Goal: Feedback & Contribution: Submit feedback/report problem

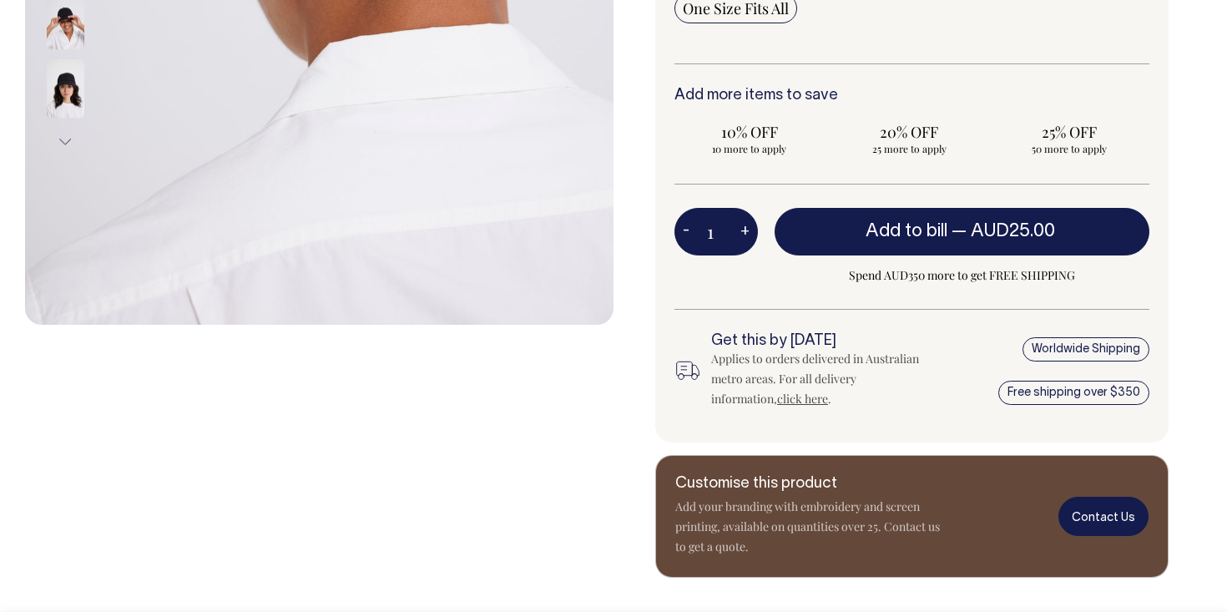
scroll to position [645, 0]
click at [1085, 521] on link "Contact Us" at bounding box center [1103, 516] width 90 height 39
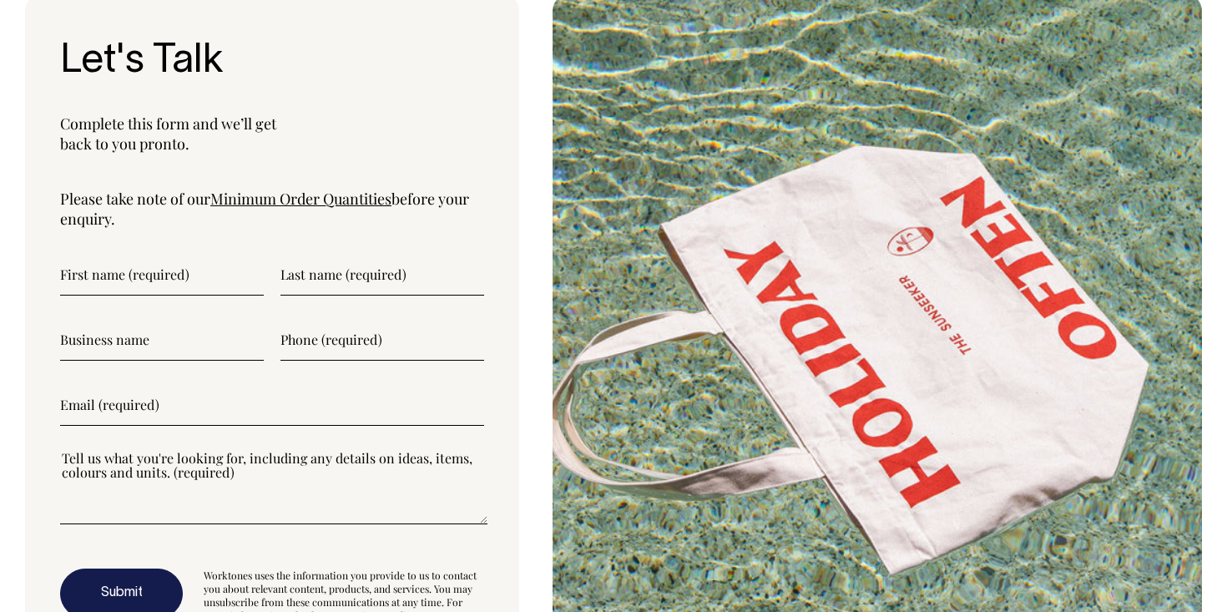
click at [184, 254] on div "Let's Talk Complete this form and we’ll get back to you pronto. Please take not…" at bounding box center [272, 331] width 494 height 674
click at [181, 274] on input"] "text" at bounding box center [162, 275] width 204 height 42
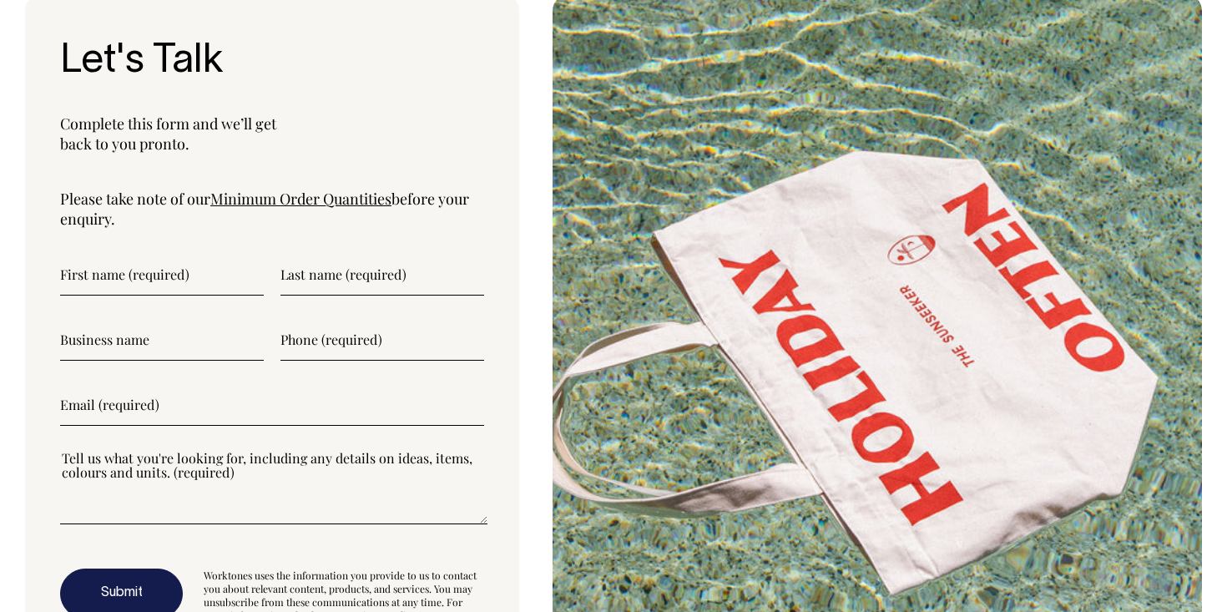
click at [324, 276] on input"] "text" at bounding box center [382, 275] width 204 height 42
click at [212, 270] on input"] "text" at bounding box center [162, 275] width 204 height 42
type input"] "Tegan"
click at [361, 267] on input"] "text" at bounding box center [382, 275] width 204 height 42
type input"] "Ritchie"
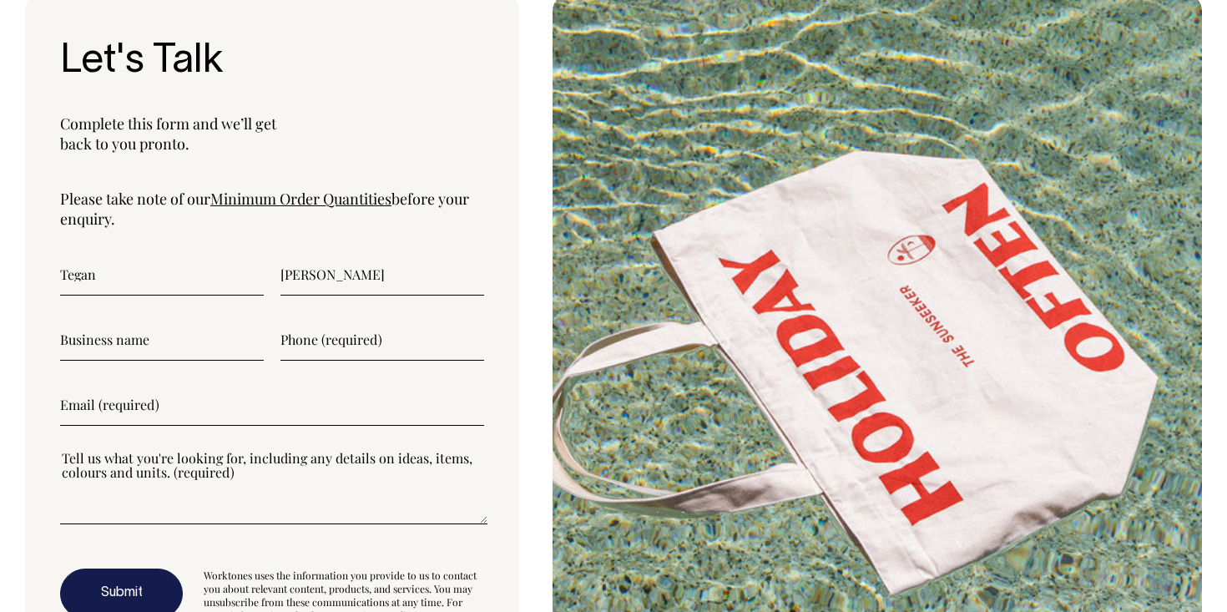
click at [241, 331] on input"] "text" at bounding box center [162, 340] width 204 height 42
type input"] "The Agency"
click at [411, 349] on input"] "text" at bounding box center [382, 340] width 204 height 42
type input"] "0408077480"
click at [263, 359] on input"] "The Agency" at bounding box center [162, 340] width 204 height 42
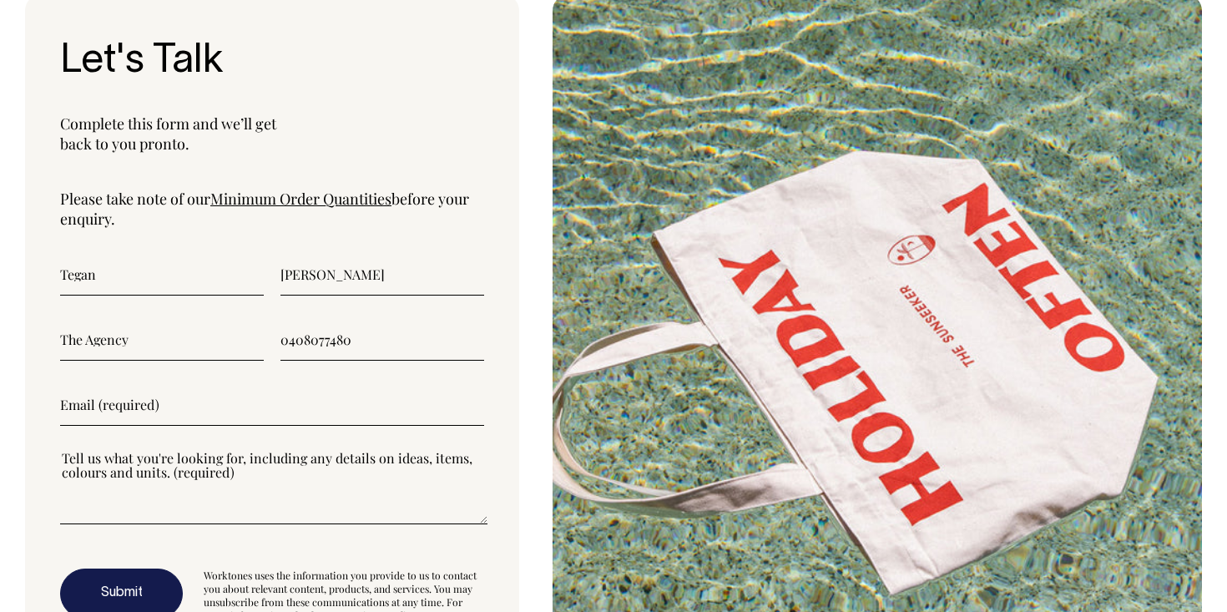
click at [255, 346] on input"] "The Agency" at bounding box center [162, 340] width 204 height 42
click at [177, 416] on input"] "email" at bounding box center [272, 405] width 424 height 42
type input"] "teganritchie@theagency.com.au"
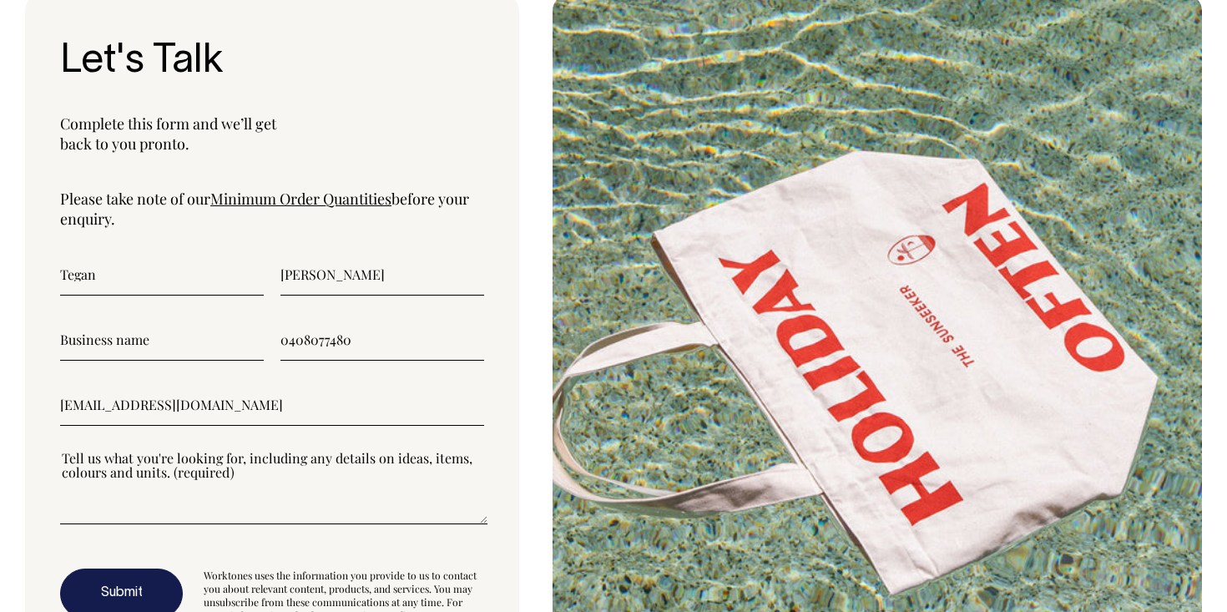
click at [168, 502] on textarea"] at bounding box center [273, 486] width 427 height 75
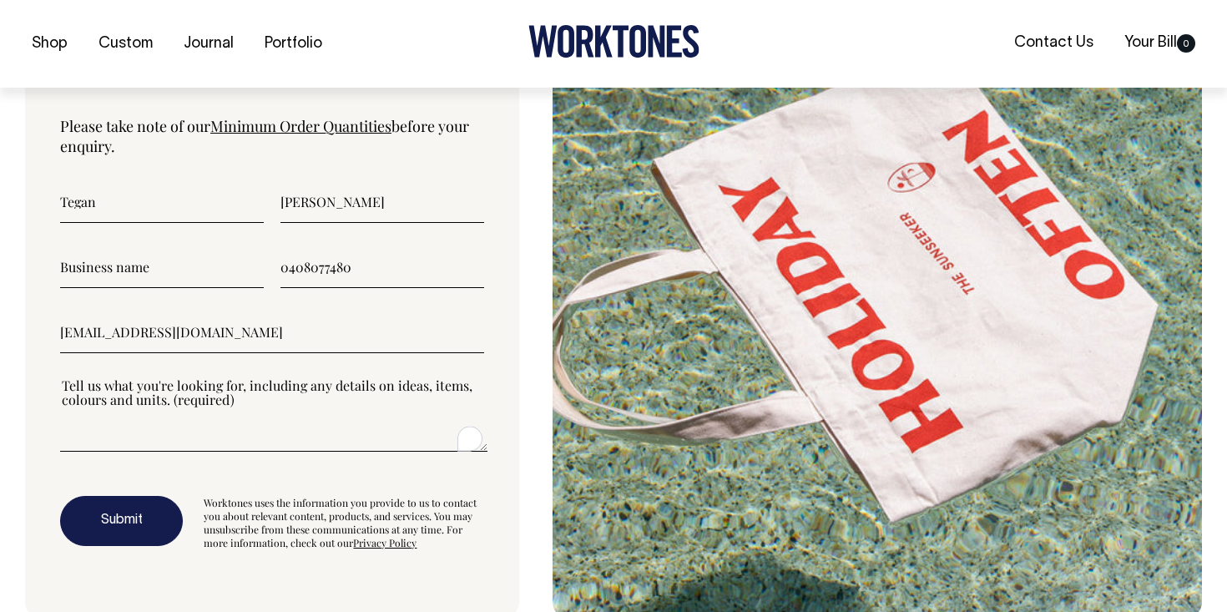
scroll to position [5568, 0]
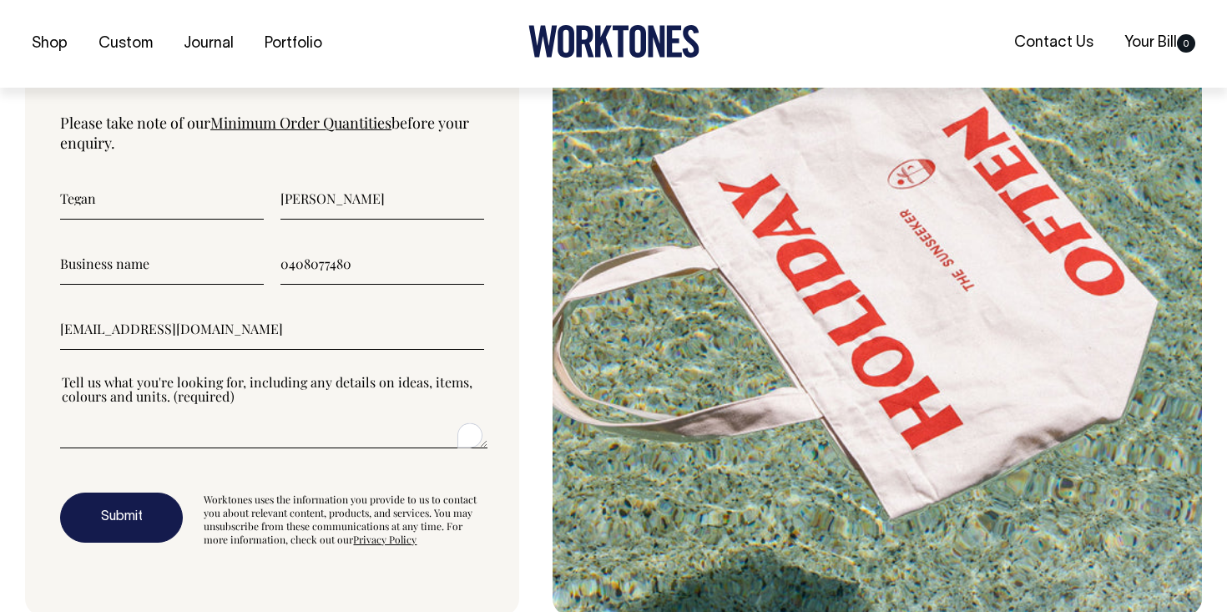
click at [181, 433] on textarea"] "To enrich screen reader interactions, please activate Accessibility in Grammarl…" at bounding box center [273, 410] width 427 height 75
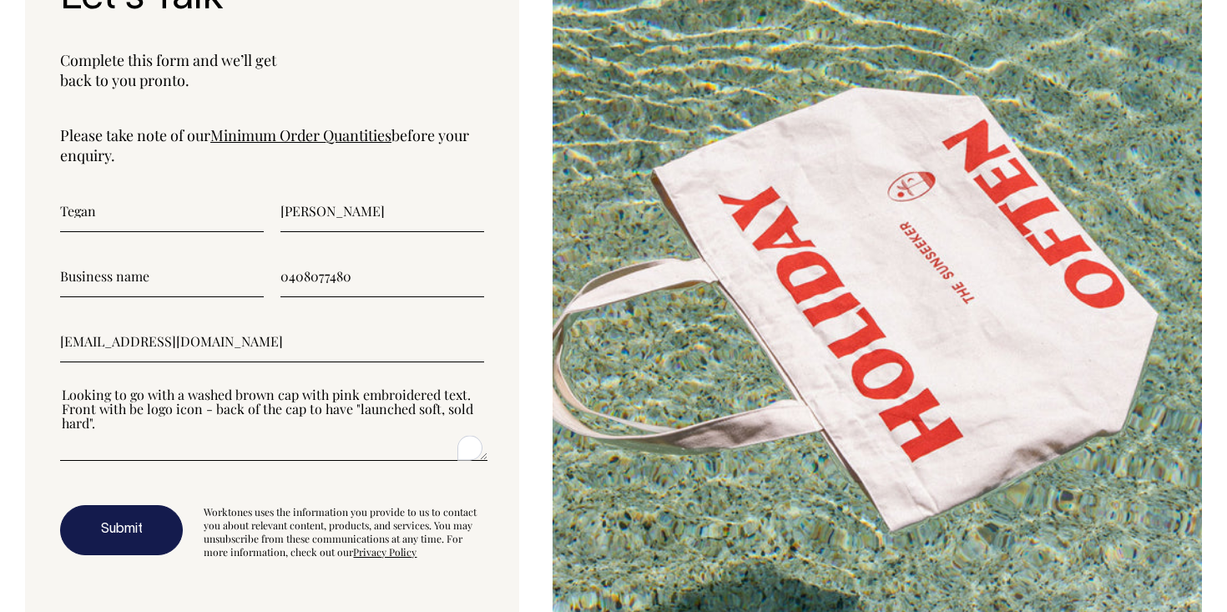
scroll to position [5556, 0]
click at [290, 133] on link "Minimum Order Quantities" at bounding box center [300, 135] width 181 height 20
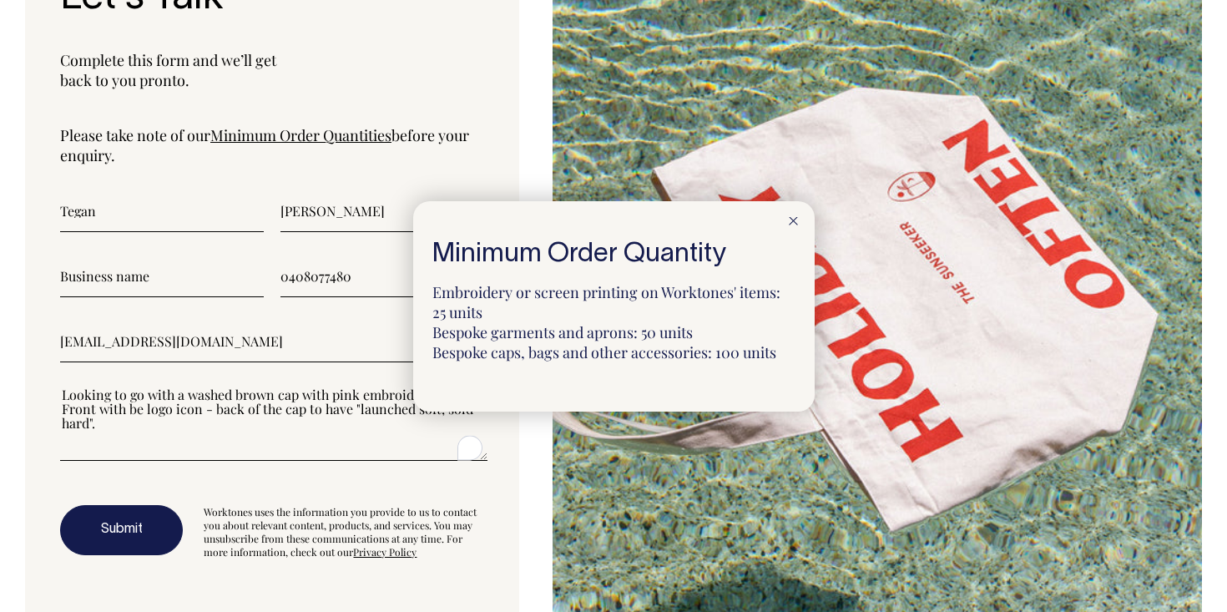
click at [792, 224] on icon at bounding box center [793, 221] width 9 height 8
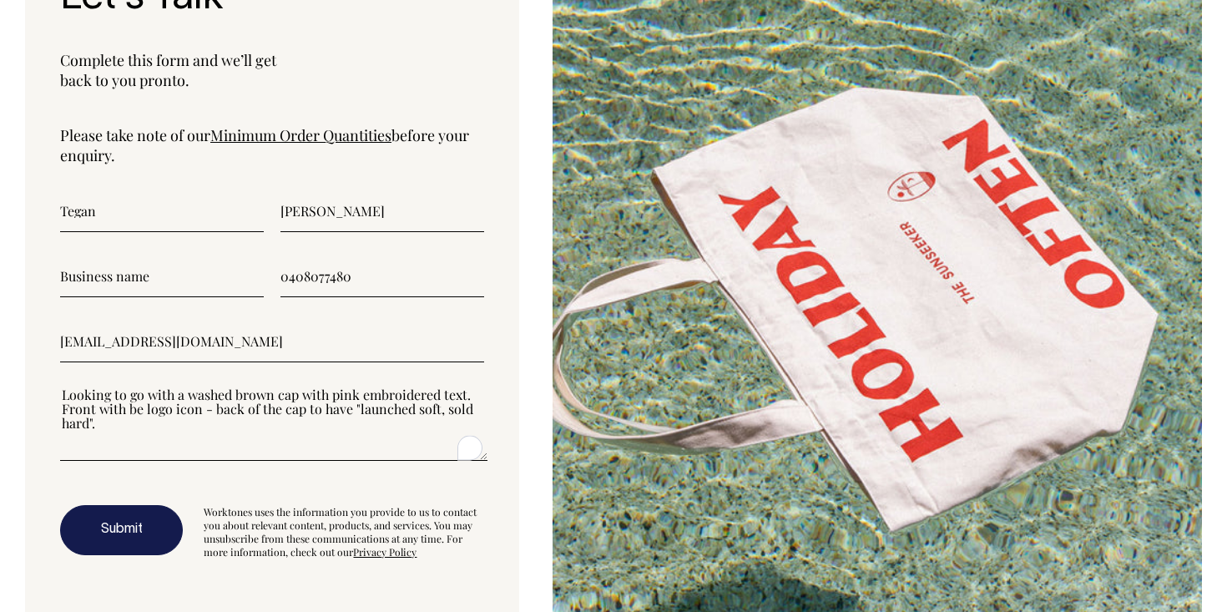
click at [162, 458] on textarea"] "Looking to go with a washed brown cap with pink embroidered text. Front with be…" at bounding box center [273, 423] width 427 height 75
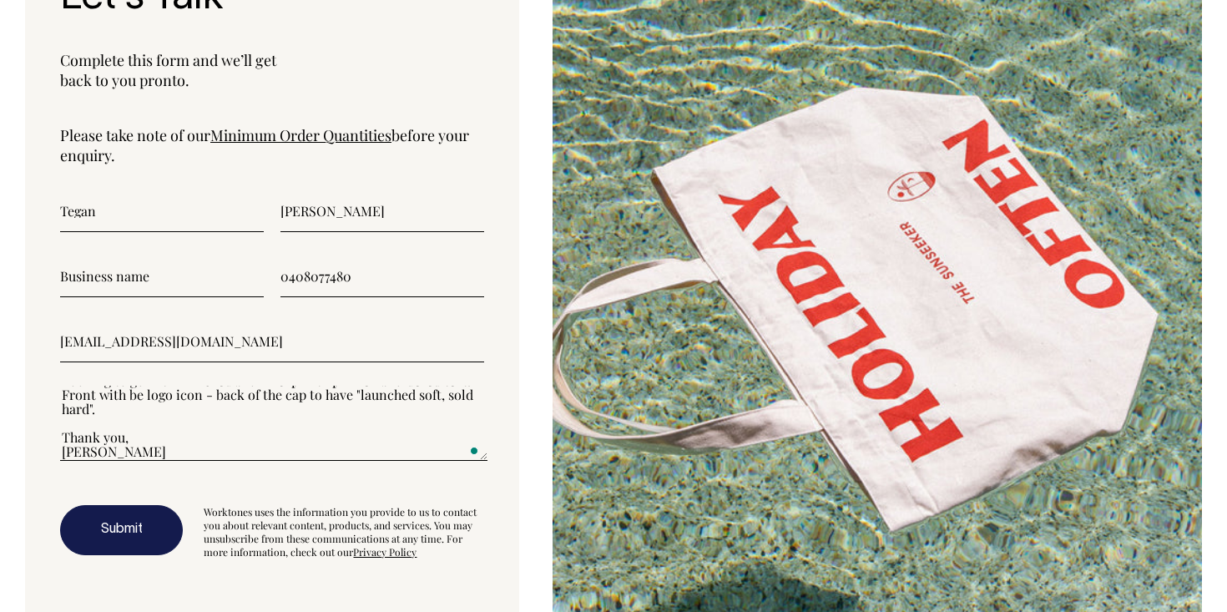
type textarea"] "Looking to go with a washed brown cap with pink embroidered text. Front with be…"
click at [109, 548] on button "Submit" at bounding box center [121, 530] width 123 height 50
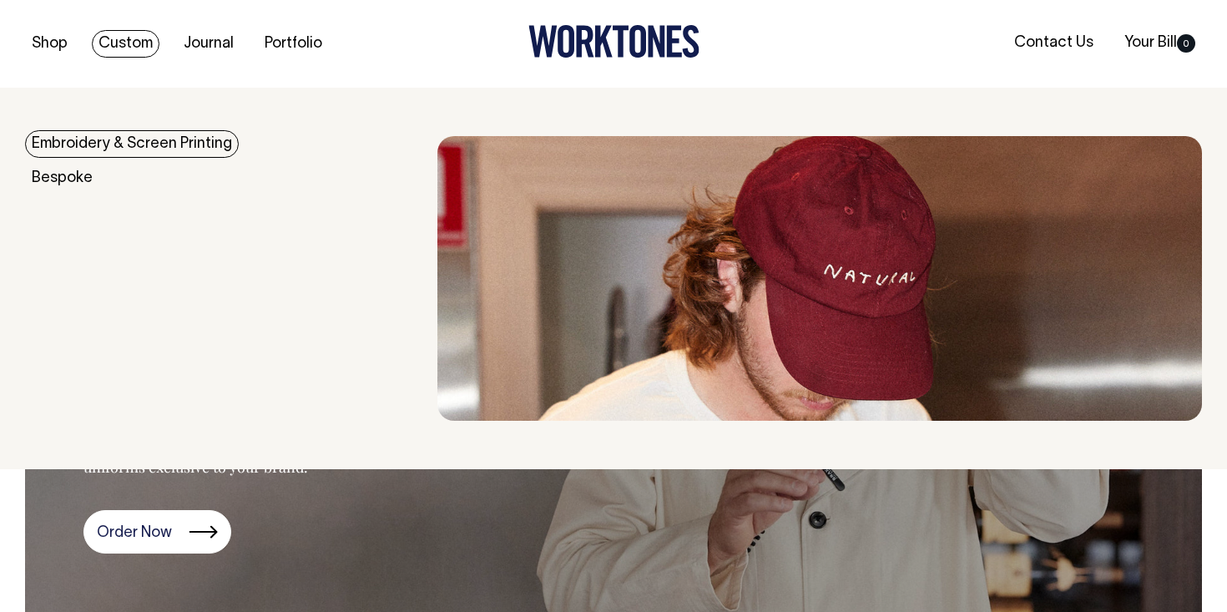
click at [123, 145] on link "Embroidery & Screen Printing" at bounding box center [132, 144] width 214 height 28
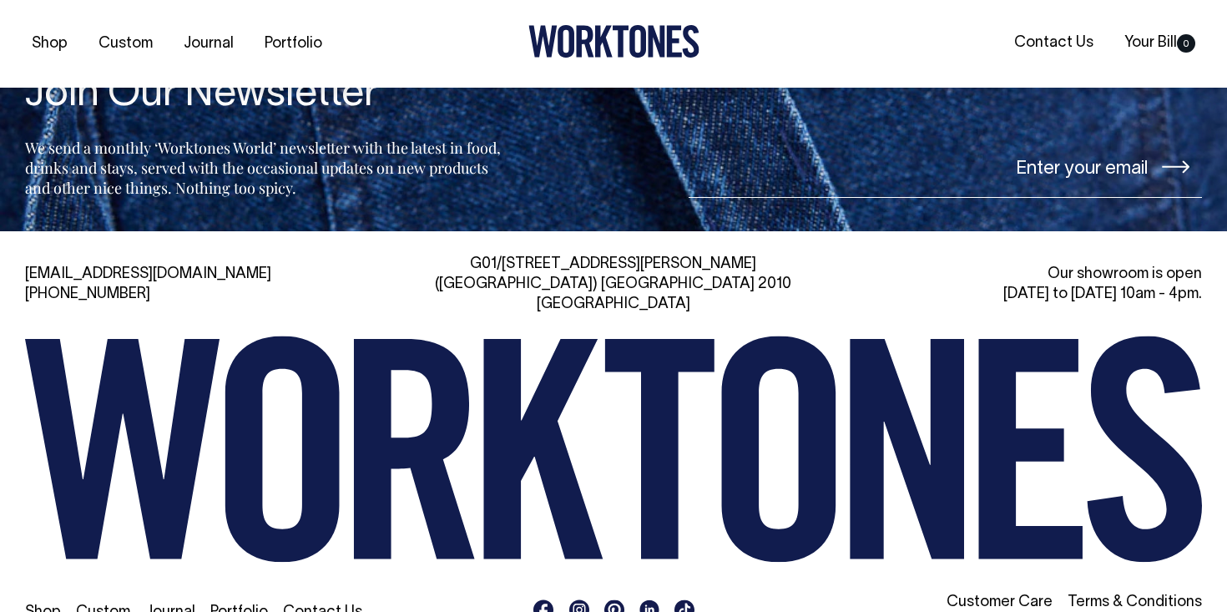
scroll to position [5800, 0]
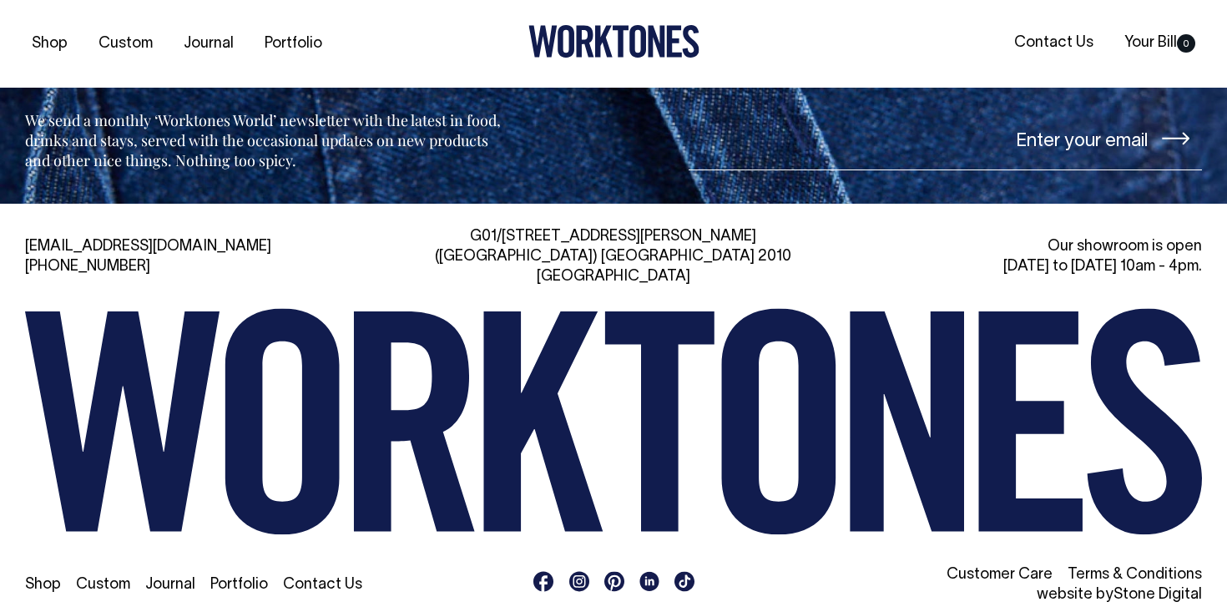
scroll to position [6937, 0]
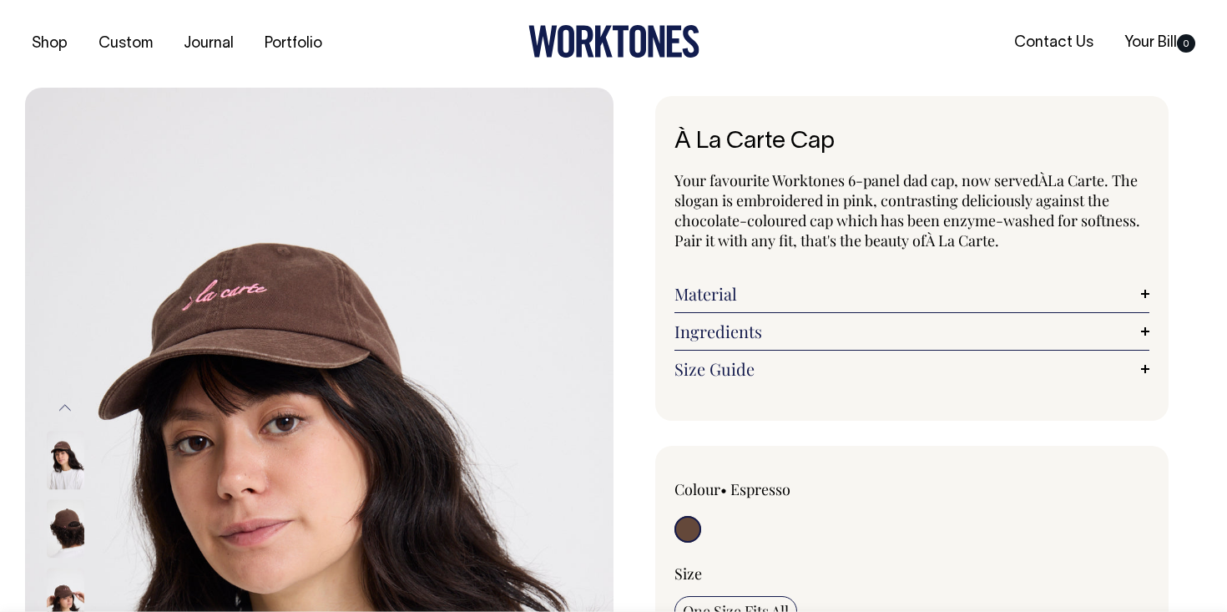
click at [74, 463] on img at bounding box center [66, 460] width 38 height 58
click at [73, 514] on img at bounding box center [66, 529] width 38 height 58
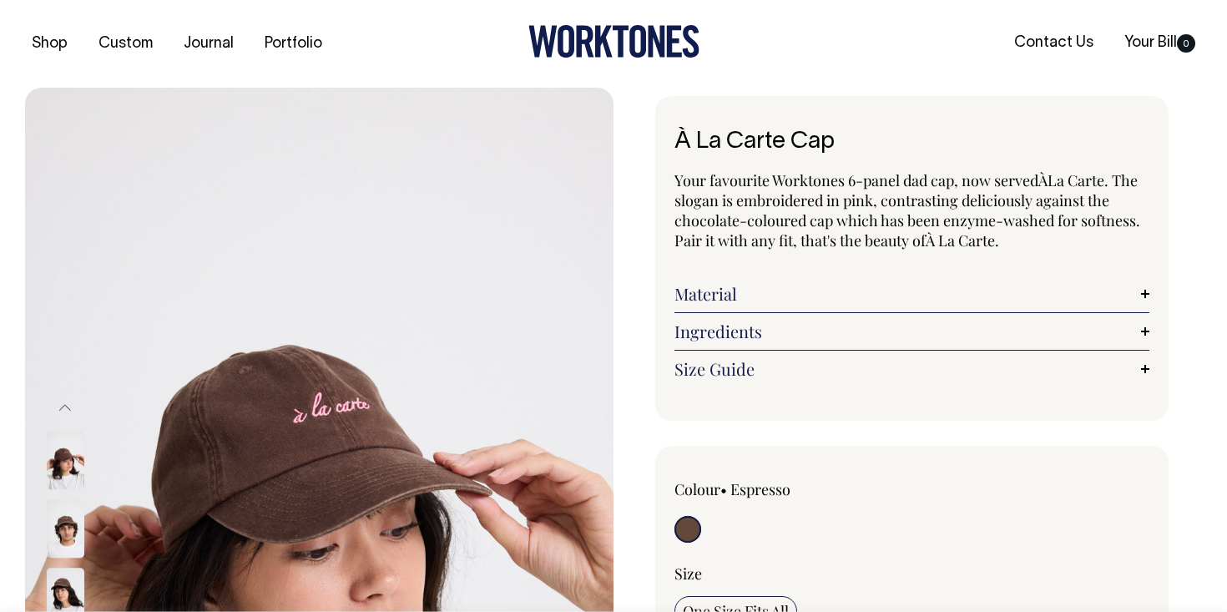
click at [62, 529] on img at bounding box center [66, 529] width 38 height 58
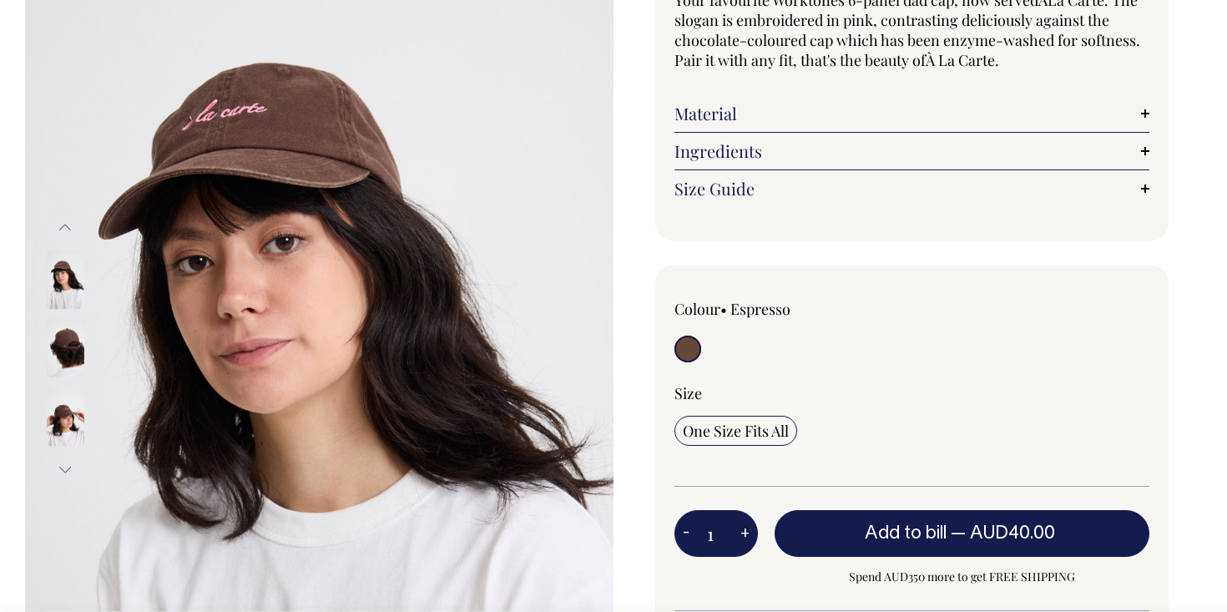
click at [62, 222] on button "Previous" at bounding box center [65, 228] width 25 height 38
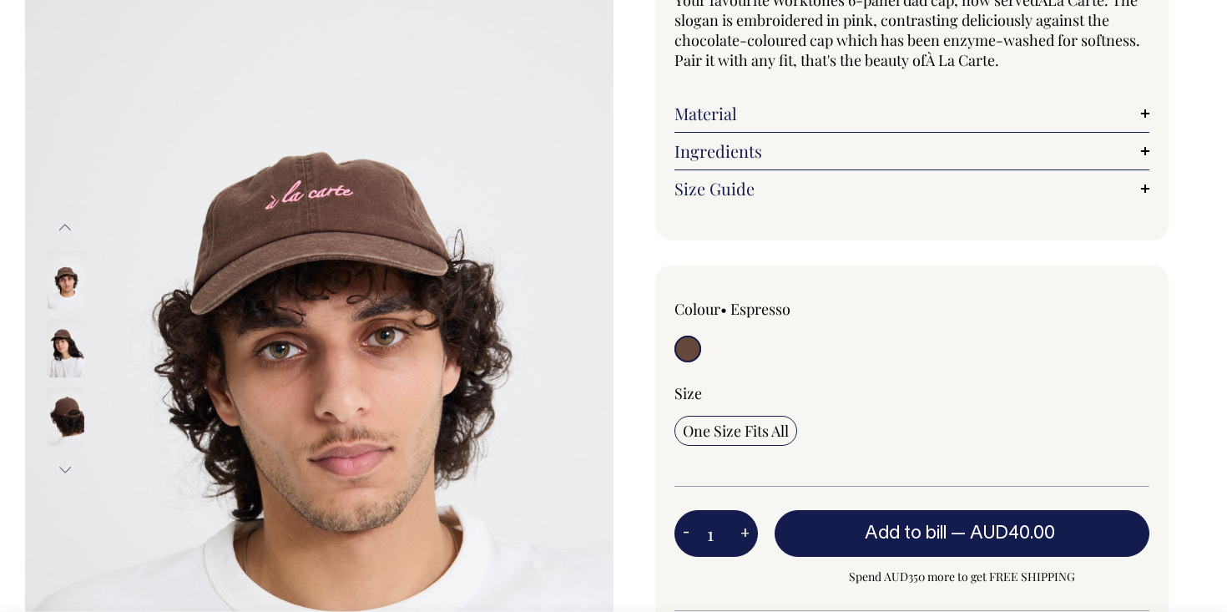
click at [72, 267] on img at bounding box center [66, 280] width 38 height 58
click at [68, 353] on img at bounding box center [66, 349] width 38 height 58
click at [69, 416] on img at bounding box center [66, 417] width 38 height 58
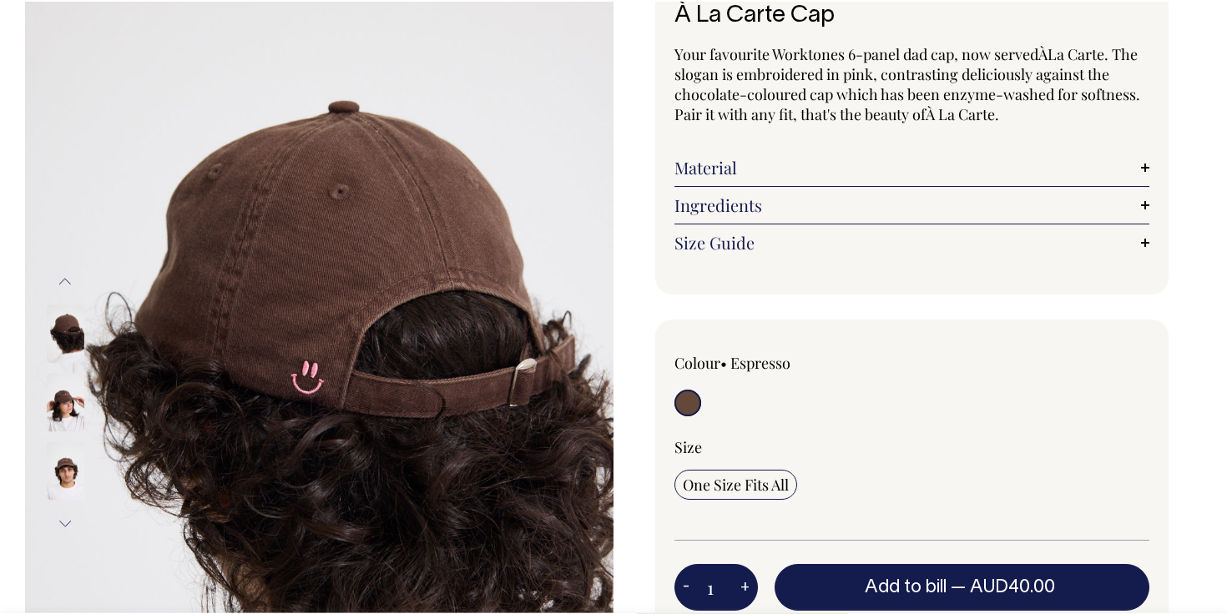
scroll to position [129, 0]
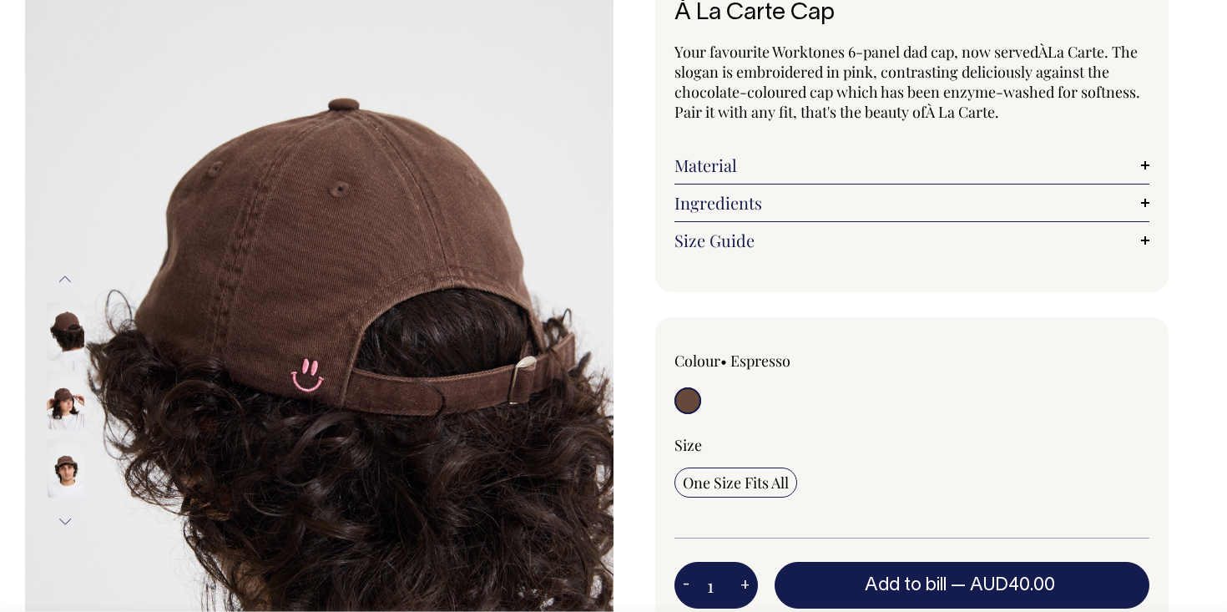
click at [209, 313] on img at bounding box center [319, 400] width 588 height 883
click at [63, 422] on img at bounding box center [66, 400] width 38 height 58
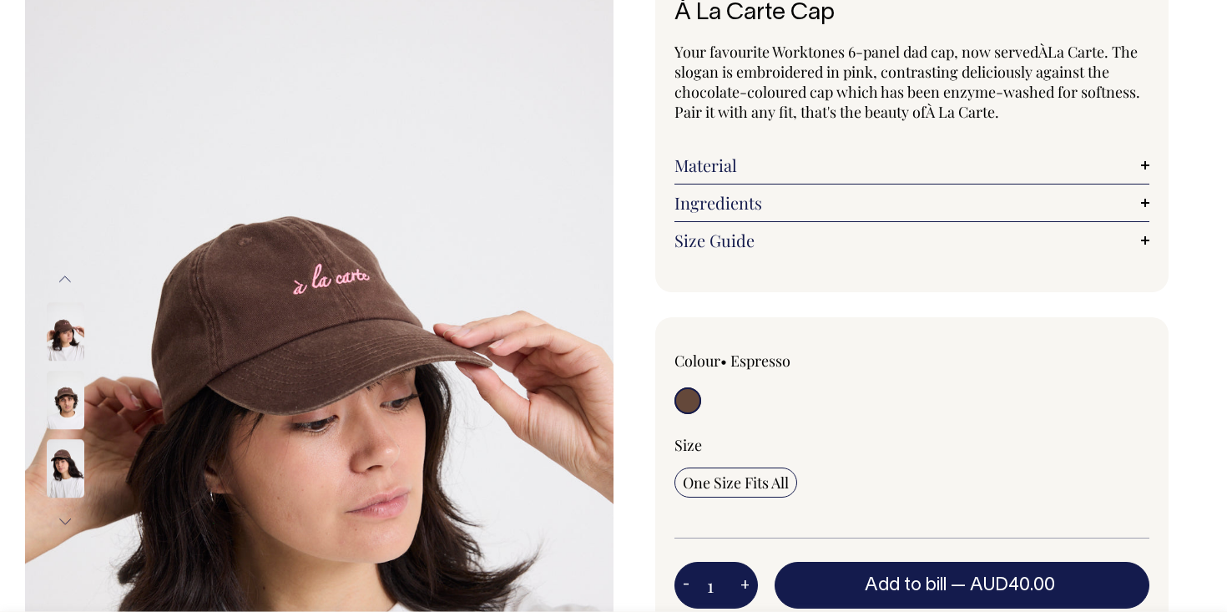
click at [78, 401] on img at bounding box center [66, 400] width 38 height 58
click at [56, 460] on img at bounding box center [66, 469] width 38 height 58
click at [57, 474] on img at bounding box center [66, 470] width 38 height 58
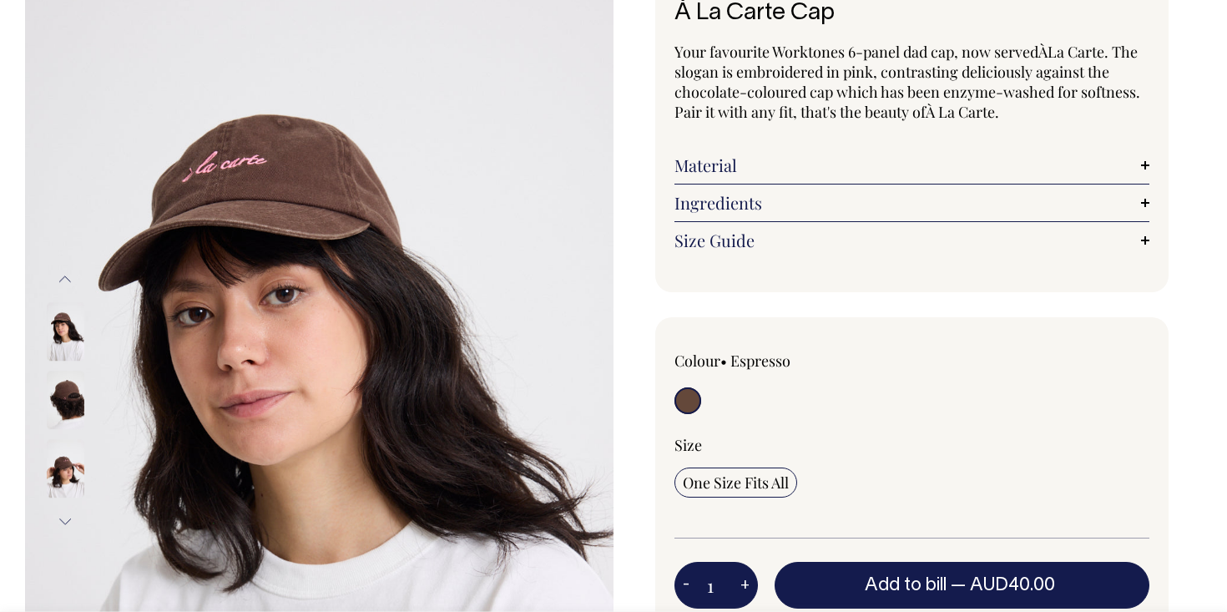
click at [63, 517] on button "Next" at bounding box center [65, 522] width 25 height 38
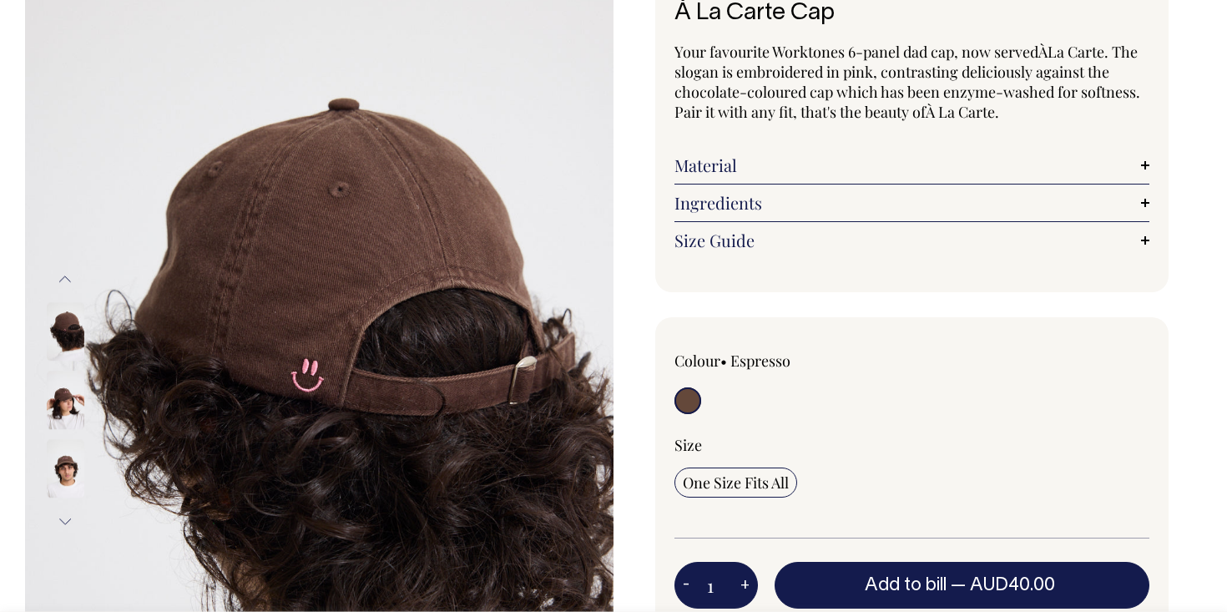
click at [59, 269] on button "Previous" at bounding box center [65, 279] width 25 height 38
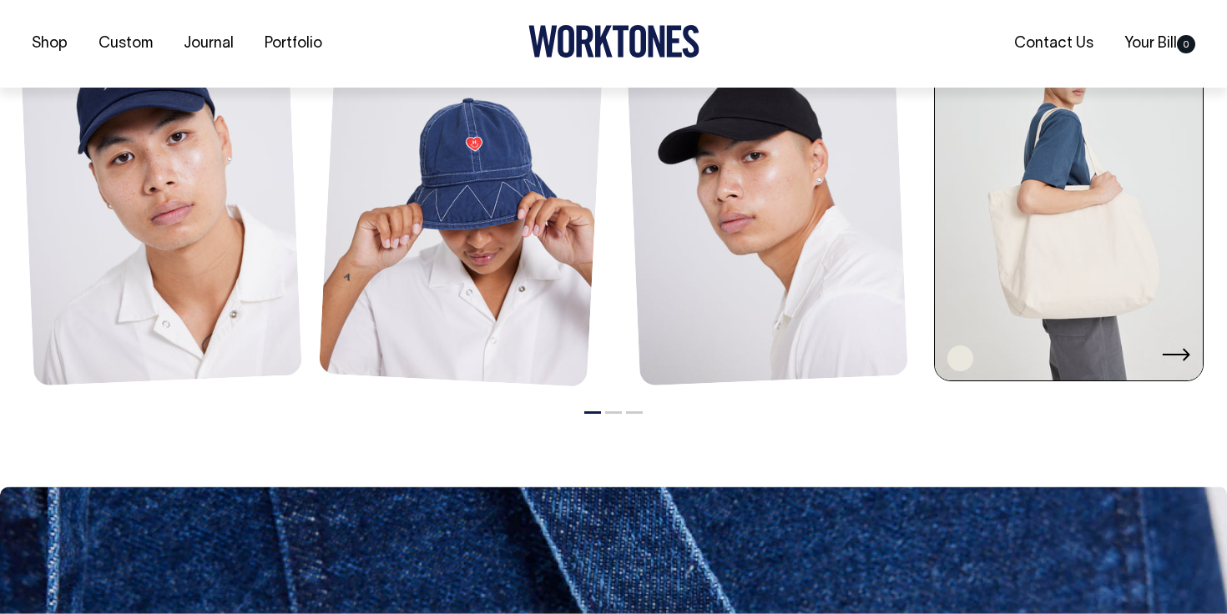
scroll to position [1319, 0]
